Goal: Navigation & Orientation: Find specific page/section

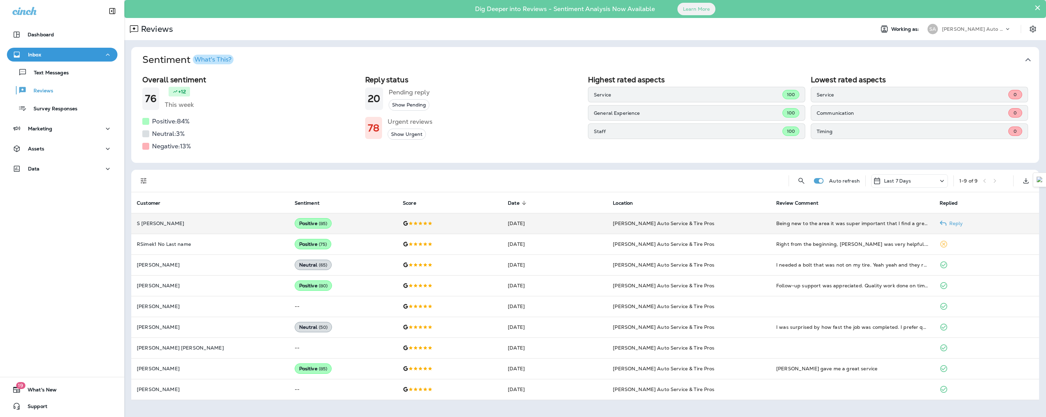
click at [164, 217] on td "S [PERSON_NAME]" at bounding box center [210, 223] width 158 height 21
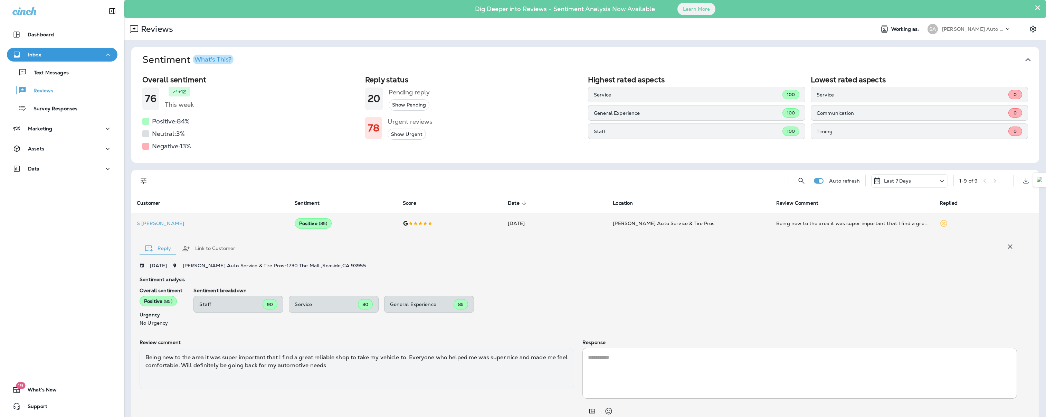
scroll to position [27, 0]
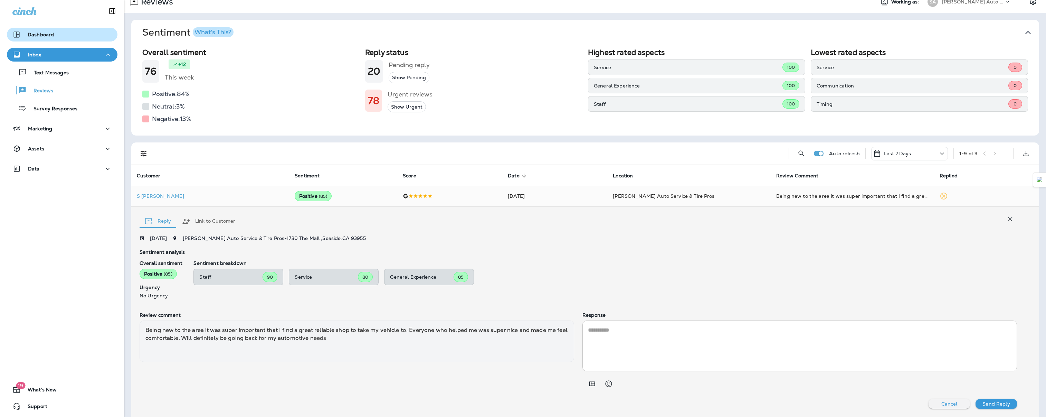
click at [50, 34] on p "Dashboard" at bounding box center [41, 35] width 26 height 6
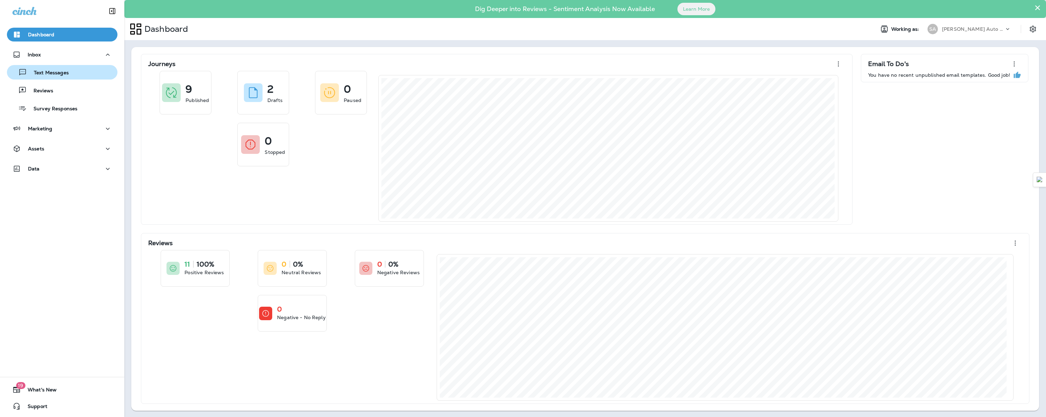
click at [54, 68] on div "Text Messages" at bounding box center [39, 72] width 59 height 10
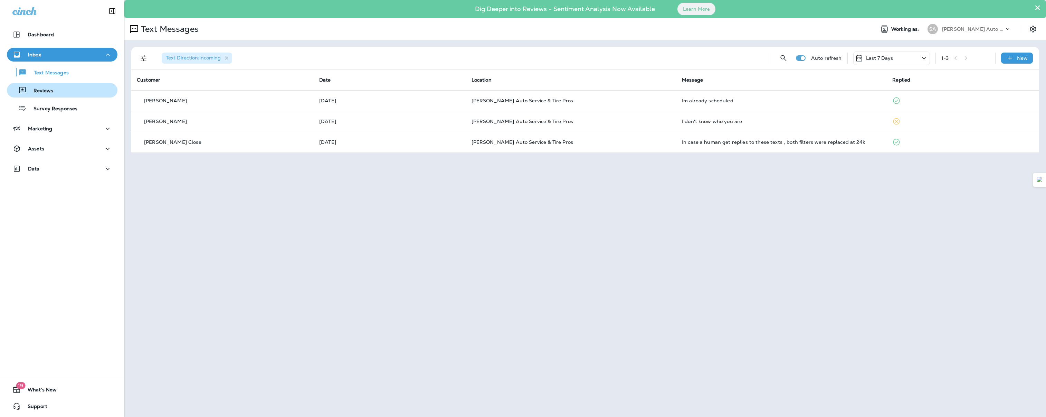
click at [46, 91] on p "Reviews" at bounding box center [40, 91] width 27 height 7
